Goal: Task Accomplishment & Management: Manage account settings

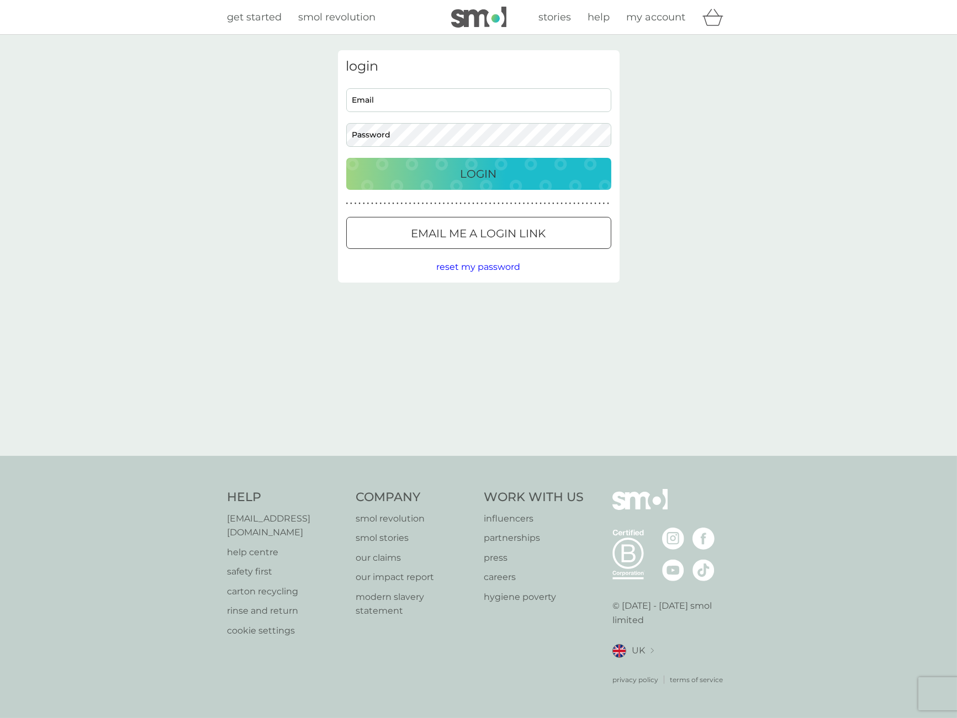
click at [386, 97] on input "Email" at bounding box center [478, 100] width 265 height 24
type input "[PERSON_NAME][EMAIL_ADDRESS][PERSON_NAME][DOMAIN_NAME]"
click at [443, 181] on div "Login" at bounding box center [478, 174] width 243 height 18
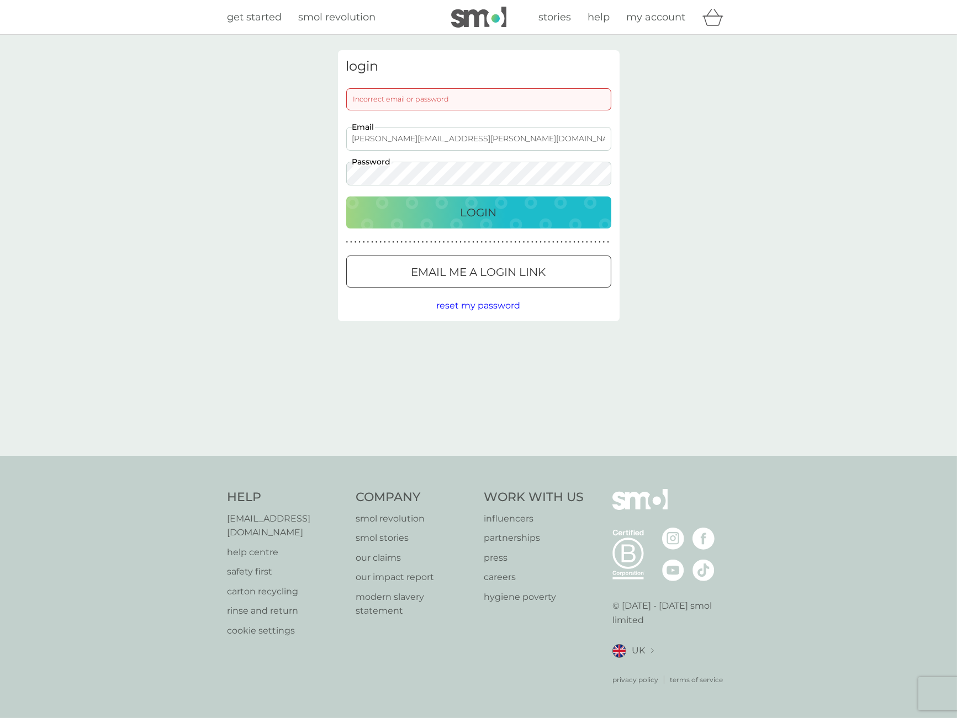
click at [542, 272] on p "Email me a login link" at bounding box center [478, 272] width 135 height 18
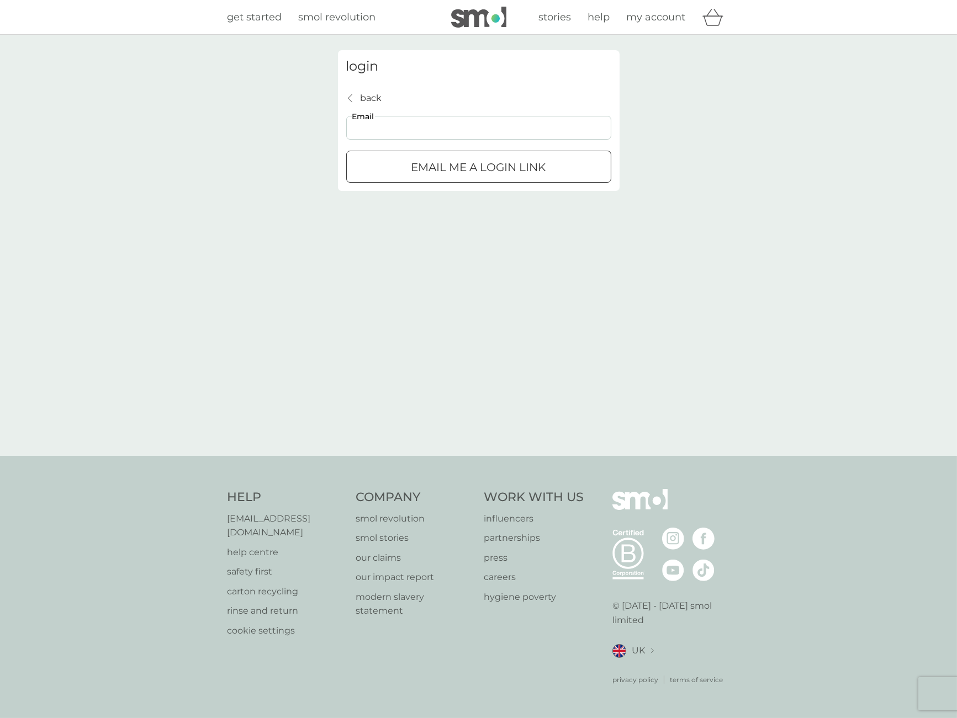
click at [367, 128] on input "Email" at bounding box center [478, 128] width 265 height 24
type input "[PERSON_NAME][EMAIL_ADDRESS][PERSON_NAME][DOMAIN_NAME]"
click at [456, 171] on p "Email me a login link" at bounding box center [478, 167] width 135 height 18
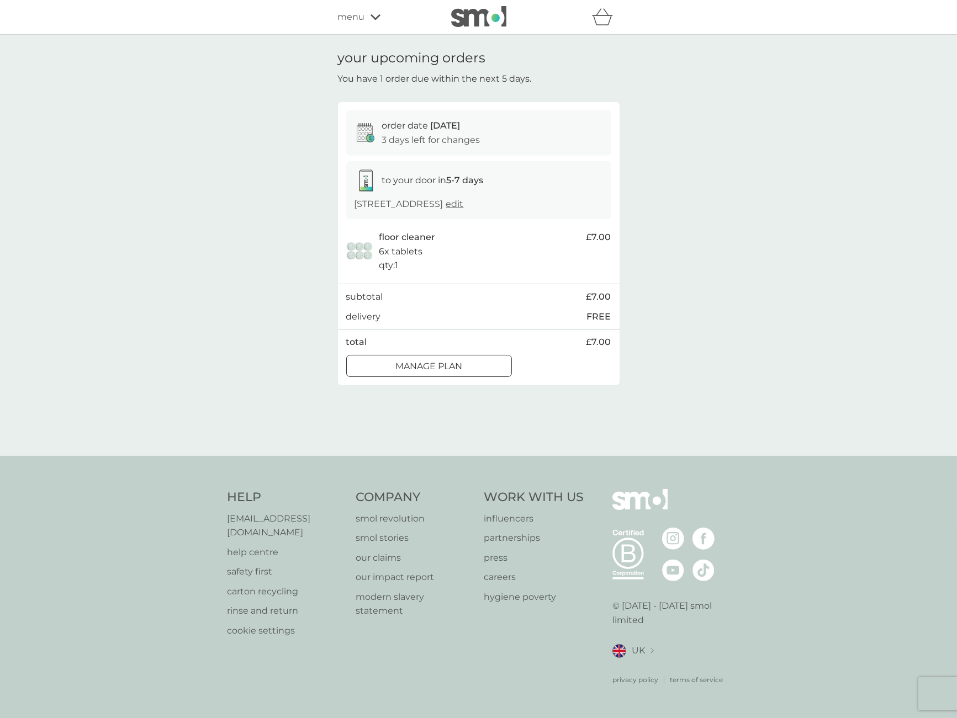
click at [479, 364] on div "Manage plan" at bounding box center [429, 366] width 165 height 14
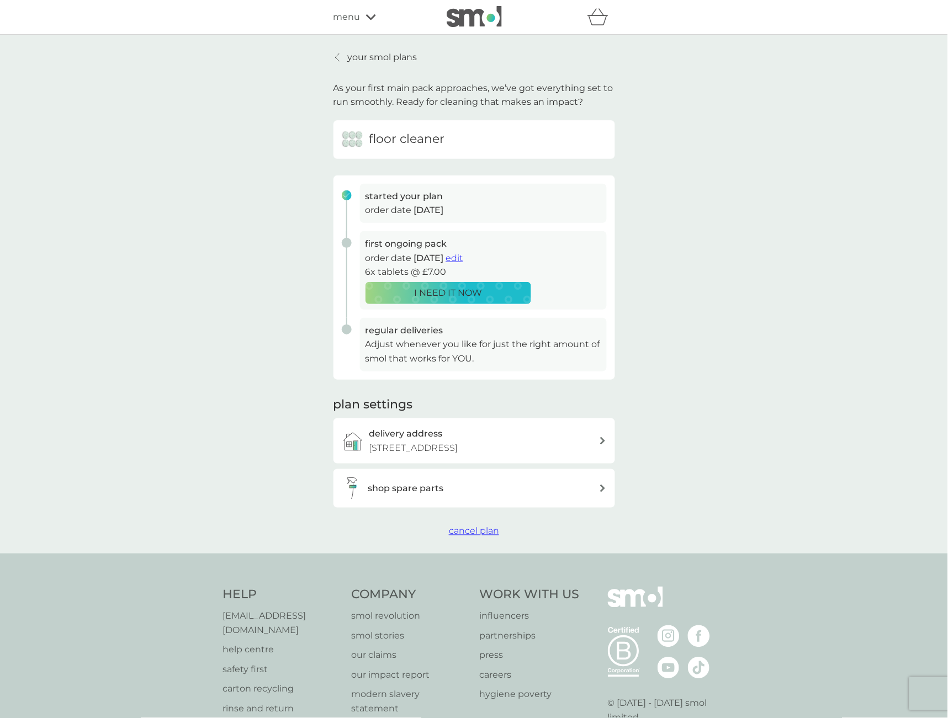
click at [458, 445] on p "[STREET_ADDRESS]" at bounding box center [413, 448] width 89 height 14
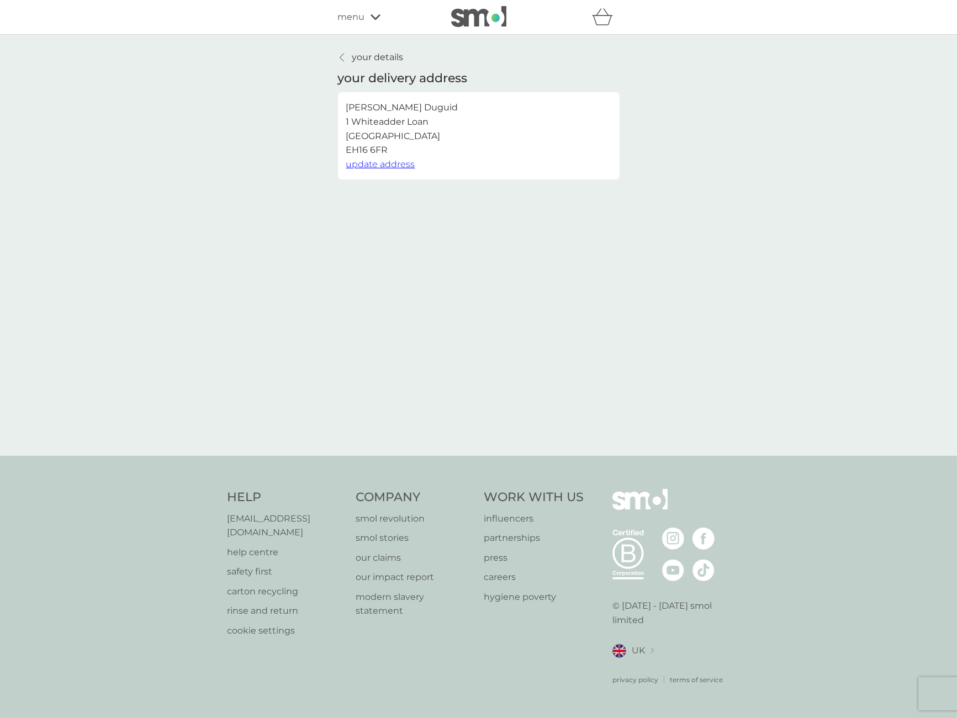
click at [380, 52] on p "your details" at bounding box center [377, 57] width 51 height 14
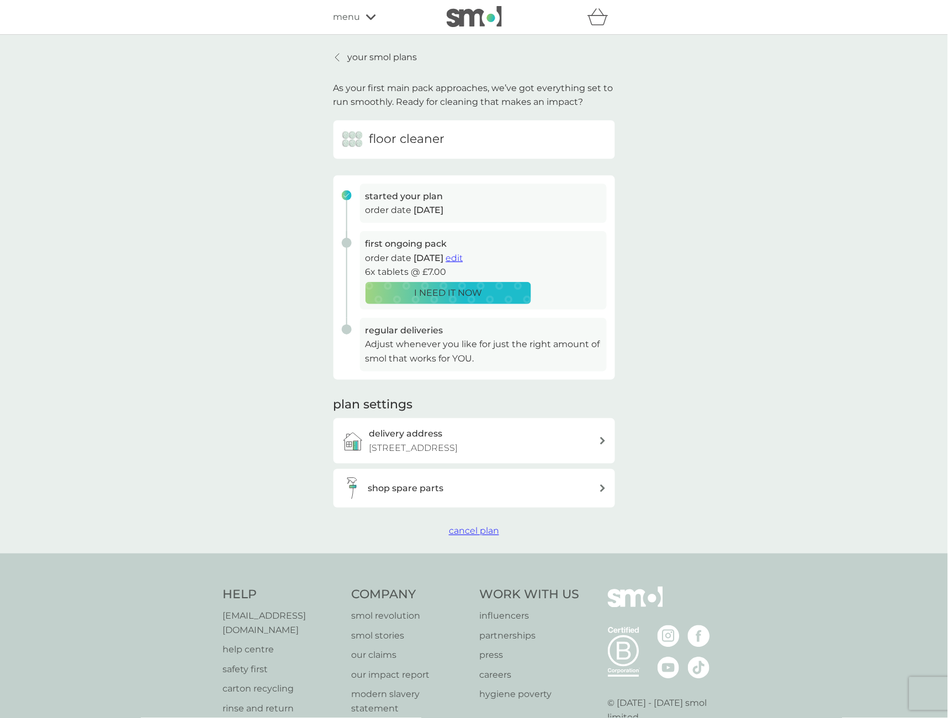
click at [485, 530] on span "cancel plan" at bounding box center [474, 531] width 50 height 10
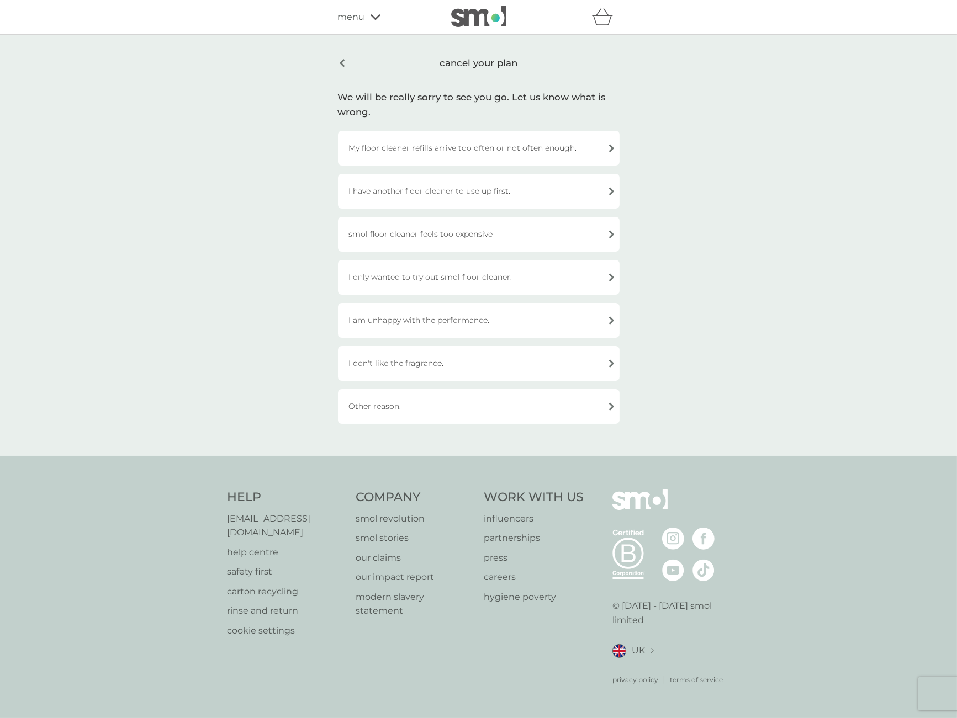
click at [571, 410] on div "Other reason." at bounding box center [479, 406] width 282 height 35
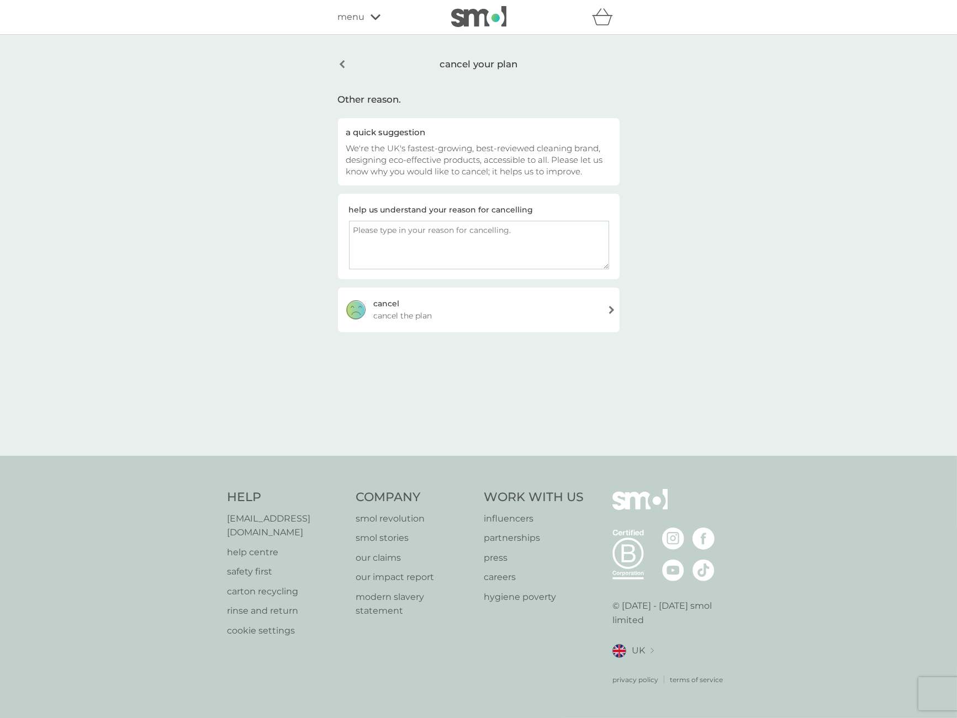
click at [511, 312] on div "cancel cancel the plan" at bounding box center [479, 310] width 282 height 44
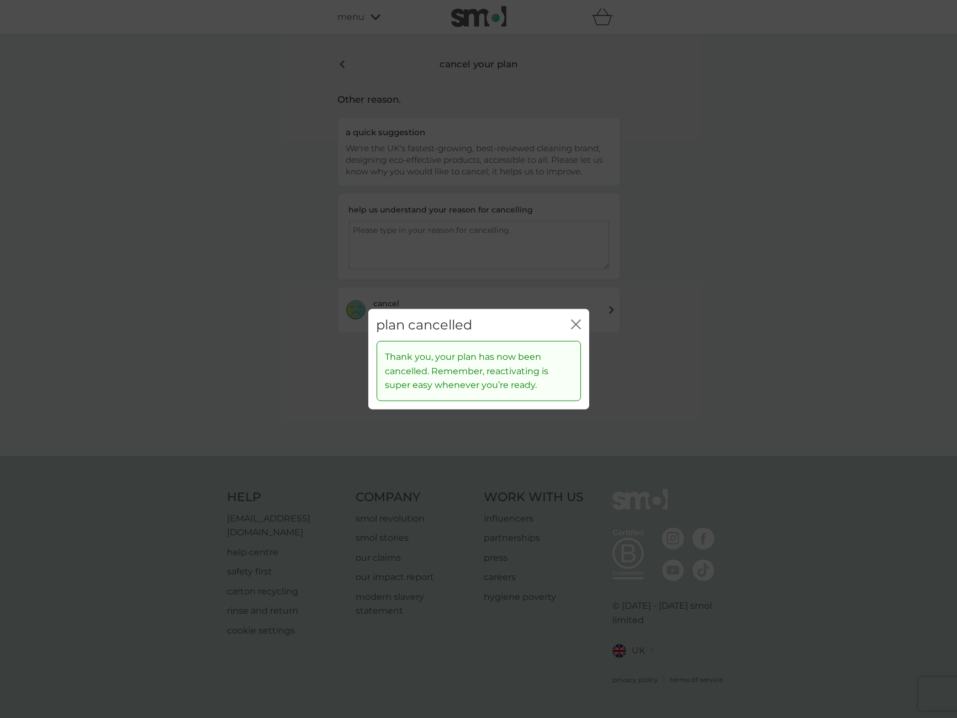
click at [578, 323] on icon "close" at bounding box center [576, 324] width 10 height 10
